Goal: Transaction & Acquisition: Register for event/course

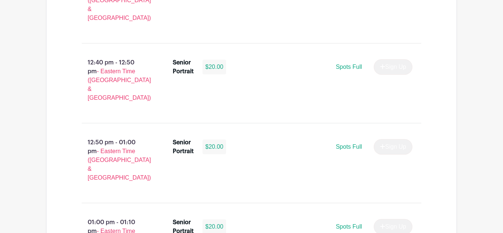
scroll to position [2306, 0]
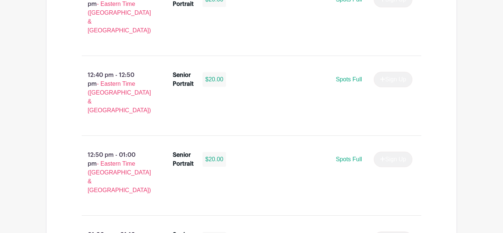
scroll to position [2256, 0]
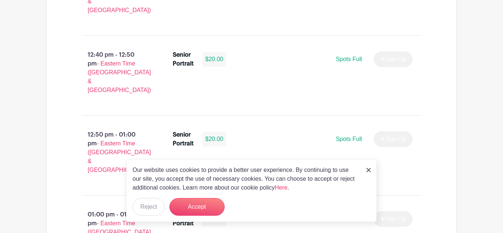
scroll to position [2306, 0]
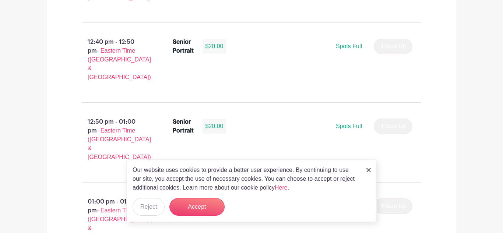
click at [370, 169] on img at bounding box center [368, 170] width 4 height 4
click at [368, 168] on link at bounding box center [368, 169] width 4 height 9
click at [369, 169] on img at bounding box center [368, 170] width 4 height 4
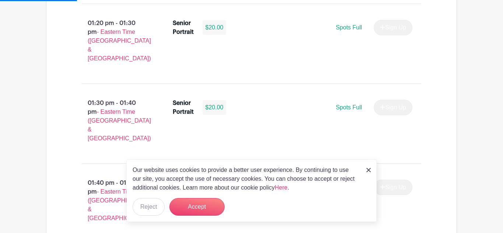
scroll to position [2663, 0]
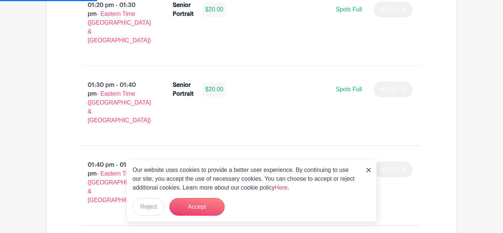
click at [369, 169] on img at bounding box center [368, 170] width 4 height 4
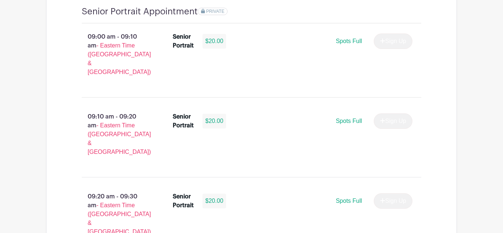
scroll to position [557, 0]
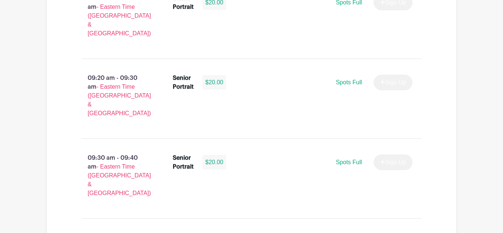
click at [281, 145] on div "09:30 am - 09:40 am - Eastern Time (US & Canada) Senior Portrait $20.00 Spots F…" at bounding box center [251, 179] width 375 height 68
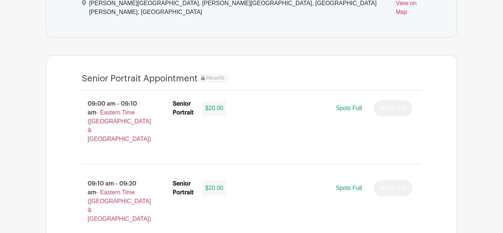
scroll to position [504, 0]
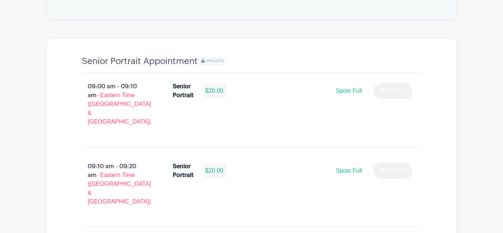
click at [403, 156] on div "09:10 am - 09:20 am - Eastern Time (US & Canada) Senior Portrait $20.00 Spots F…" at bounding box center [251, 187] width 375 height 68
click at [407, 159] on div "Senior Portrait $20.00 Spots Full Sign Up" at bounding box center [297, 187] width 272 height 56
click at [415, 159] on div "Senior Portrait $20.00 Spots Full Sign Up" at bounding box center [297, 187] width 272 height 56
click at [416, 159] on div "Senior Portrait $20.00 Spots Full Sign Up" at bounding box center [297, 187] width 272 height 56
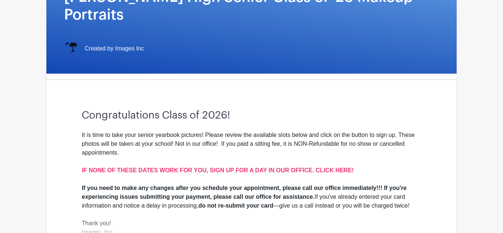
scroll to position [136, 0]
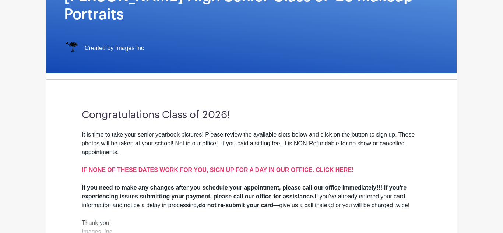
click at [432, 182] on div "Congratulations Class of 2026! It is time to take your senior yearbook pictures…" at bounding box center [251, 182] width 375 height 194
click at [424, 186] on div "Congratulations Class of 2026! It is time to take your senior yearbook pictures…" at bounding box center [251, 182] width 375 height 194
click at [427, 185] on div "Congratulations Class of 2026! It is time to take your senior yearbook pictures…" at bounding box center [251, 182] width 375 height 194
click at [426, 186] on div "Congratulations Class of 2026! It is time to take your senior yearbook pictures…" at bounding box center [251, 182] width 375 height 194
click at [425, 185] on div "Congratulations Class of 2026! It is time to take your senior yearbook pictures…" at bounding box center [251, 182] width 375 height 194
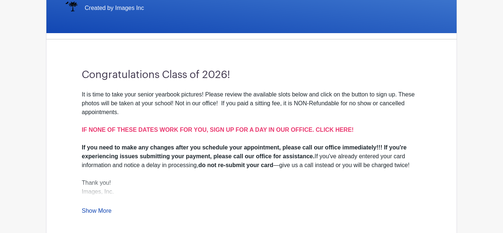
scroll to position [0, 0]
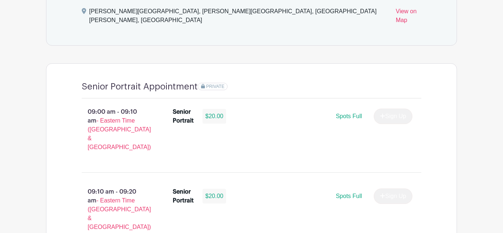
scroll to position [479, 0]
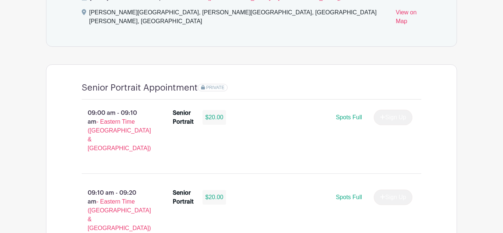
click at [214, 85] on span "PRIVATE" at bounding box center [215, 87] width 18 height 5
click at [379, 189] on div "Senior Portrait $20.00 Spots Full Sign Up" at bounding box center [293, 199] width 240 height 21
click at [387, 110] on div "Sign Up" at bounding box center [390, 117] width 45 height 15
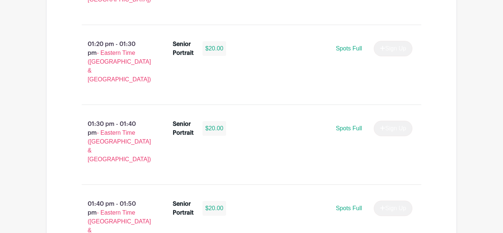
scroll to position [2624, 0]
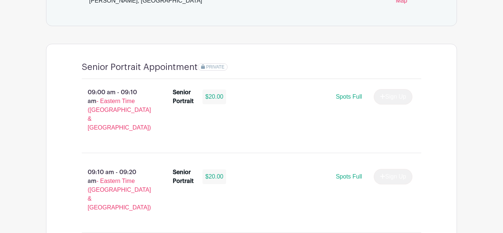
scroll to position [501, 0]
